Goal: Task Accomplishment & Management: Manage account settings

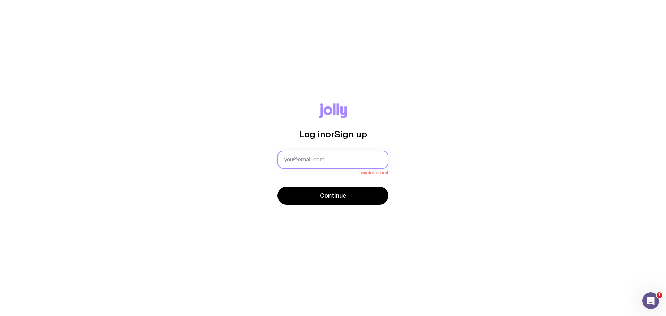
click at [303, 157] on input "text" at bounding box center [332, 159] width 111 height 18
paste input "[EMAIL_ADDRESS][DOMAIN_NAME]"
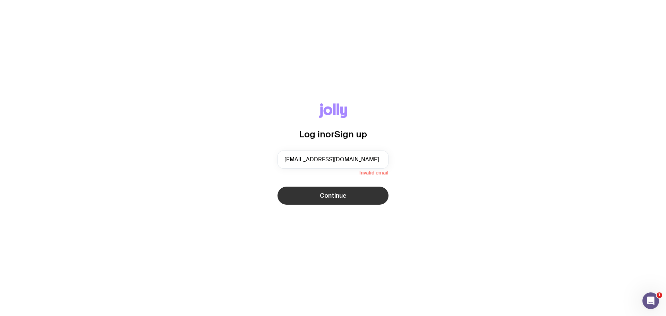
click at [312, 194] on button "Continue" at bounding box center [332, 195] width 111 height 18
click at [334, 195] on span "Continue" at bounding box center [333, 195] width 27 height 8
click at [359, 162] on input "P&C@ebosmedtech.com" at bounding box center [332, 159] width 111 height 18
type input "p&c@ebosmedtech.com"
click at [328, 197] on span "Continue" at bounding box center [333, 195] width 27 height 8
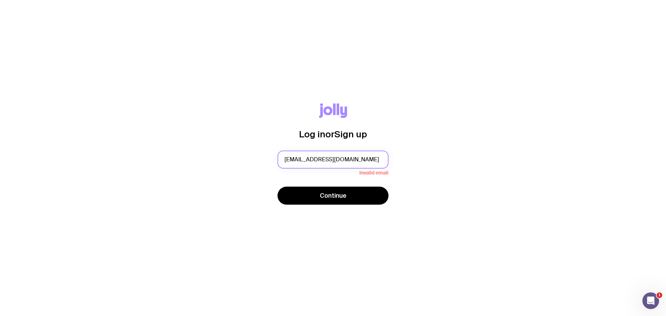
drag, startPoint x: 357, startPoint y: 160, endPoint x: 225, endPoint y: 157, distance: 131.8
click at [225, 157] on div "Log in or Sign up p&c@ebosmedtech.com Invalid email Continue" at bounding box center [333, 158] width 632 height 110
type input "p&c@ebosmedtech.com"
click at [277, 186] on button "Continue" at bounding box center [332, 195] width 111 height 18
click at [474, 200] on div "Log in or Sign up p&c@ebosmedtech.com Invalid email Continue" at bounding box center [333, 158] width 632 height 110
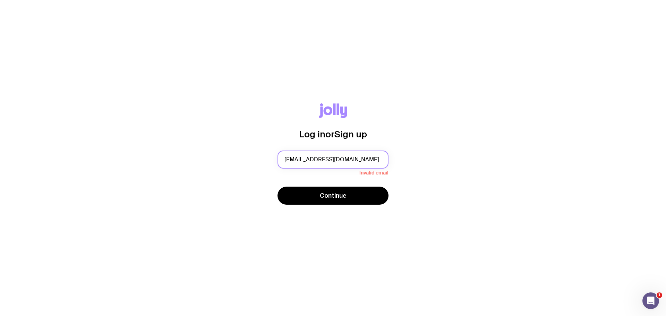
drag, startPoint x: 356, startPoint y: 159, endPoint x: 356, endPoint y: 168, distance: 9.0
click at [356, 159] on input "p&c@ebosmedtech.com" at bounding box center [332, 159] width 111 height 18
click at [325, 204] on button "Continue" at bounding box center [332, 195] width 111 height 18
click at [326, 198] on span "Continue" at bounding box center [333, 195] width 27 height 8
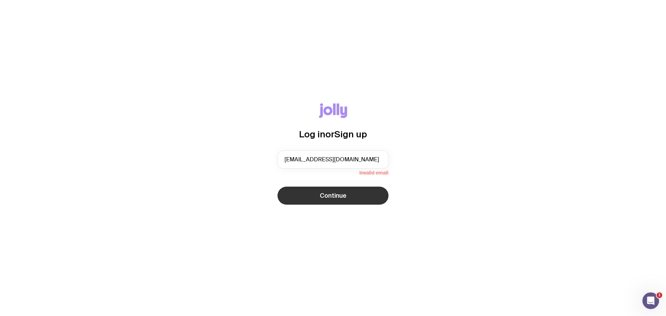
click at [326, 198] on span "Continue" at bounding box center [333, 195] width 27 height 8
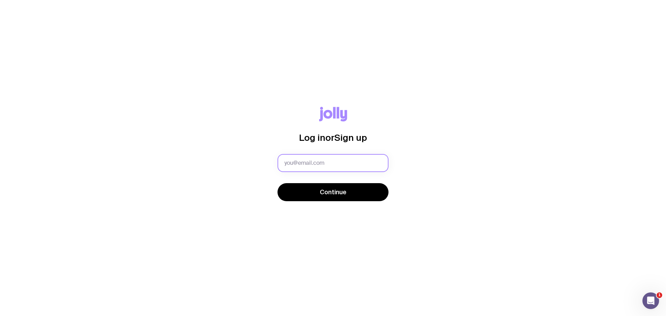
click at [308, 166] on input "text" at bounding box center [332, 163] width 111 height 18
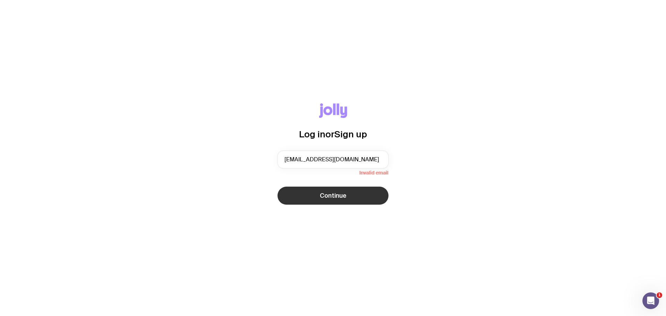
click at [322, 195] on span "Continue" at bounding box center [333, 195] width 27 height 8
click at [360, 162] on input "[EMAIL_ADDRESS][DOMAIN_NAME]" at bounding box center [332, 159] width 111 height 18
type input "[EMAIL_ADDRESS][DOMAIN_NAME]"
click at [344, 194] on span "Continue" at bounding box center [333, 195] width 27 height 8
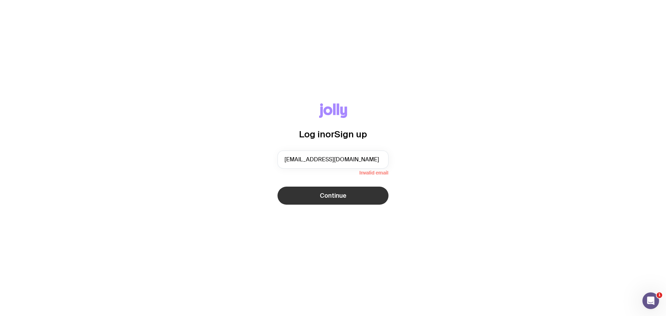
click at [344, 194] on span "Continue" at bounding box center [333, 195] width 27 height 8
click at [368, 161] on input "P&C@ebosmedtech.com" at bounding box center [332, 159] width 111 height 18
drag, startPoint x: 371, startPoint y: 160, endPoint x: 238, endPoint y: 155, distance: 133.2
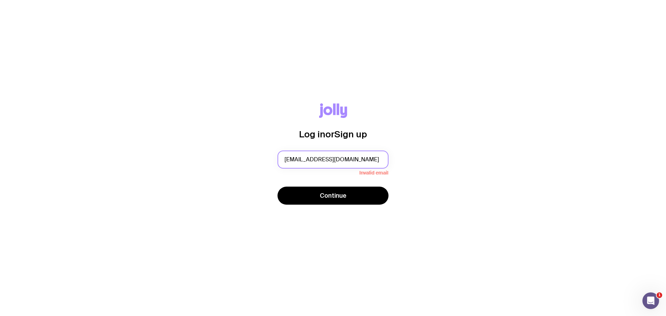
click at [238, 155] on div "Log in or Sign up P&C@ebosmedtech.com Invalid email Continue" at bounding box center [333, 158] width 632 height 110
paste input "P&C@ebosmedtech.com"
type input "P&C@ebosmedtech.com"
click at [293, 201] on button "Continue" at bounding box center [332, 195] width 111 height 18
click at [319, 198] on button "Continue" at bounding box center [332, 195] width 111 height 18
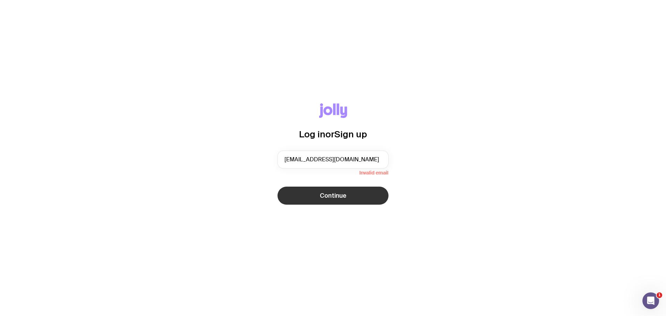
click at [319, 198] on button "Continue" at bounding box center [332, 195] width 111 height 18
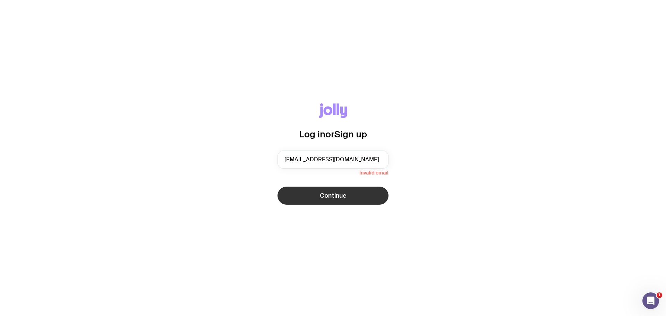
click at [319, 198] on button "Continue" at bounding box center [332, 195] width 111 height 18
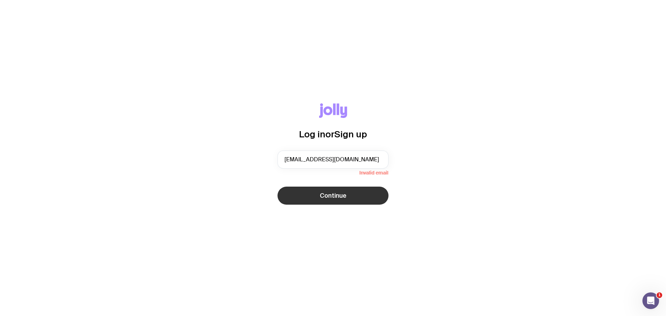
click at [319, 198] on button "Continue" at bounding box center [332, 195] width 111 height 18
click at [650, 295] on icon "Open Intercom Messenger" at bounding box center [649, 299] width 11 height 11
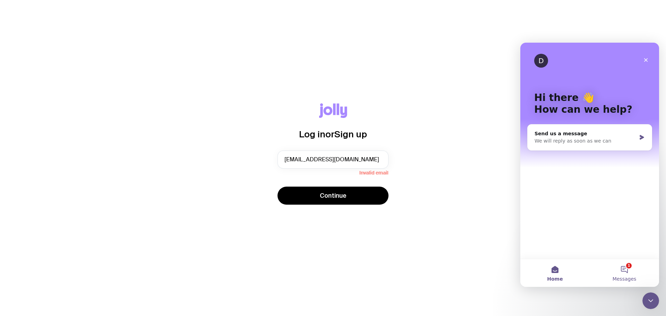
click at [623, 267] on button "1 Messages" at bounding box center [623, 273] width 69 height 28
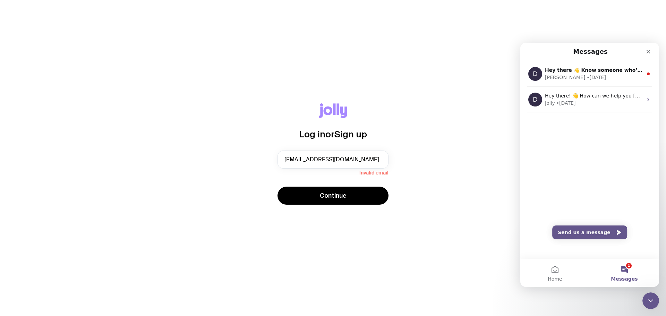
click at [480, 64] on div "Log in or Sign up P&C@ebosmedtech.com Invalid email Continue" at bounding box center [333, 158] width 666 height 316
click at [650, 49] on icon "Close" at bounding box center [648, 52] width 6 height 6
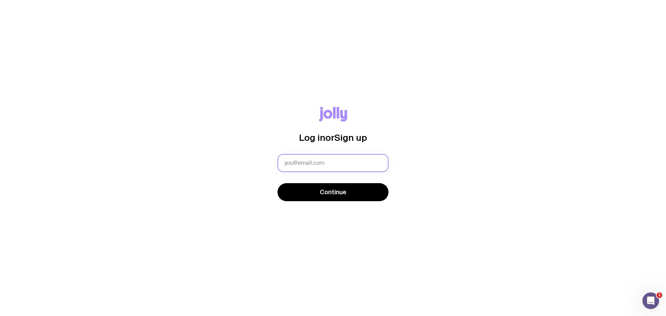
click at [331, 165] on input "text" at bounding box center [332, 163] width 111 height 18
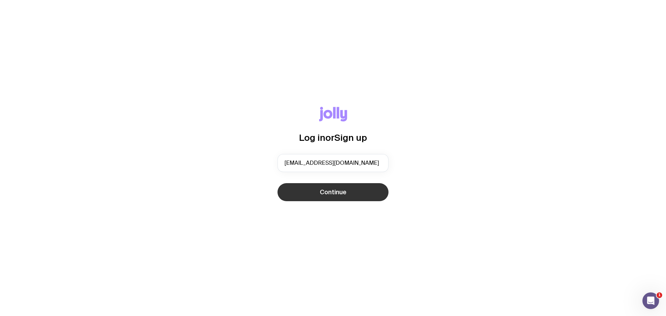
type input "P&C@ebosmedtech.com"
click at [297, 198] on button "Continue" at bounding box center [332, 192] width 111 height 18
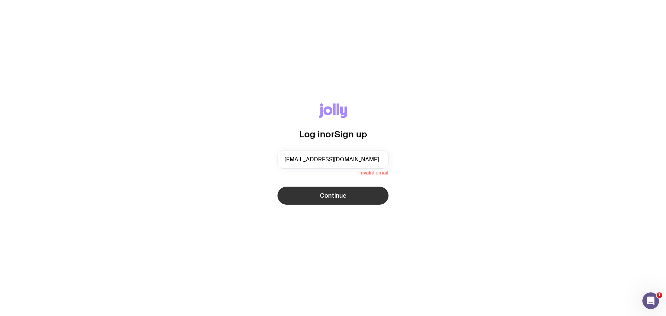
click at [340, 197] on span "Continue" at bounding box center [333, 195] width 27 height 8
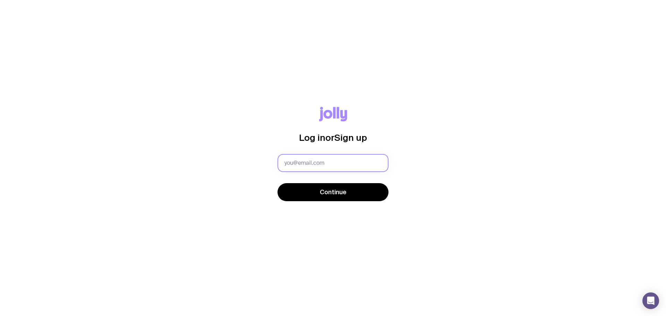
click at [312, 165] on input "text" at bounding box center [332, 163] width 111 height 18
type input "maddie.silsby@ebosmedtech.com"
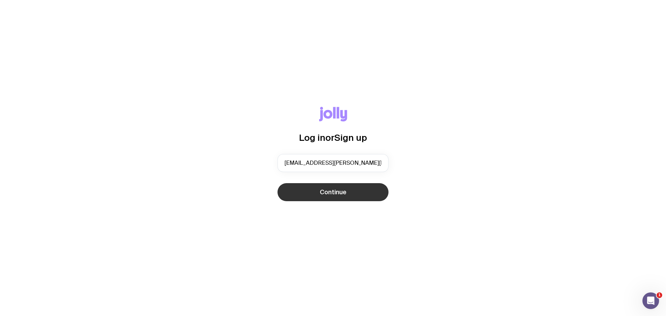
click at [314, 191] on button "Continue" at bounding box center [332, 192] width 111 height 18
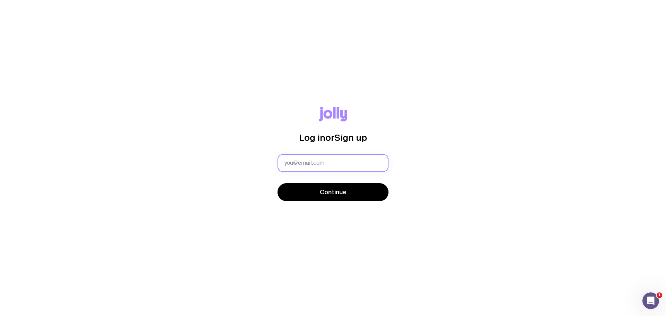
drag, startPoint x: 319, startPoint y: 158, endPoint x: 322, endPoint y: 160, distance: 3.6
click at [319, 158] on input "text" at bounding box center [332, 163] width 111 height 18
type input "[EMAIL_ADDRESS][PERSON_NAME][DOMAIN_NAME]"
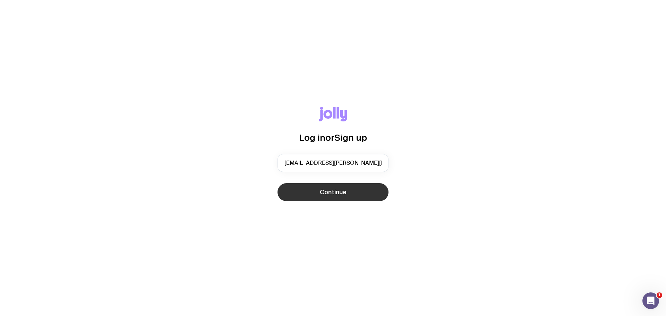
click at [343, 190] on span "Continue" at bounding box center [333, 192] width 27 height 8
